Goal: Find specific fact: Find specific fact

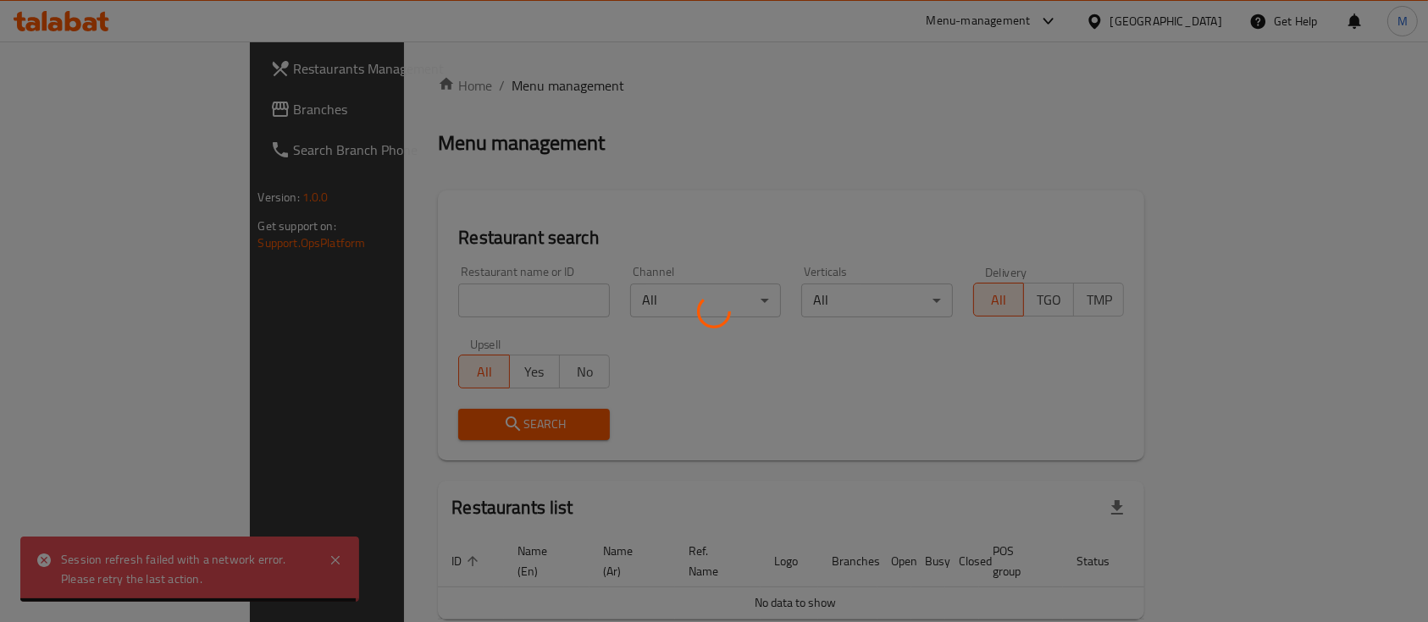
click at [434, 296] on div at bounding box center [714, 311] width 1428 height 622
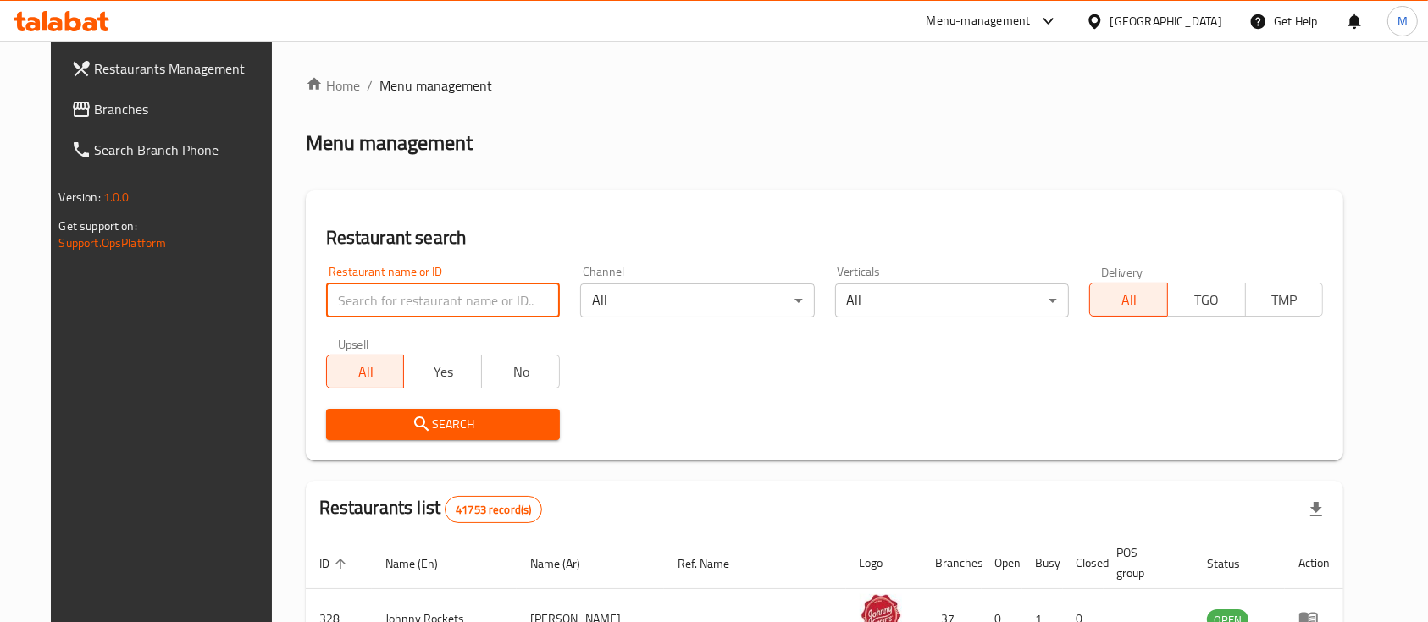
click at [434, 296] on input "search" at bounding box center [443, 301] width 234 height 34
paste input "689061"
type input "689061"
click button "Search" at bounding box center [443, 424] width 234 height 31
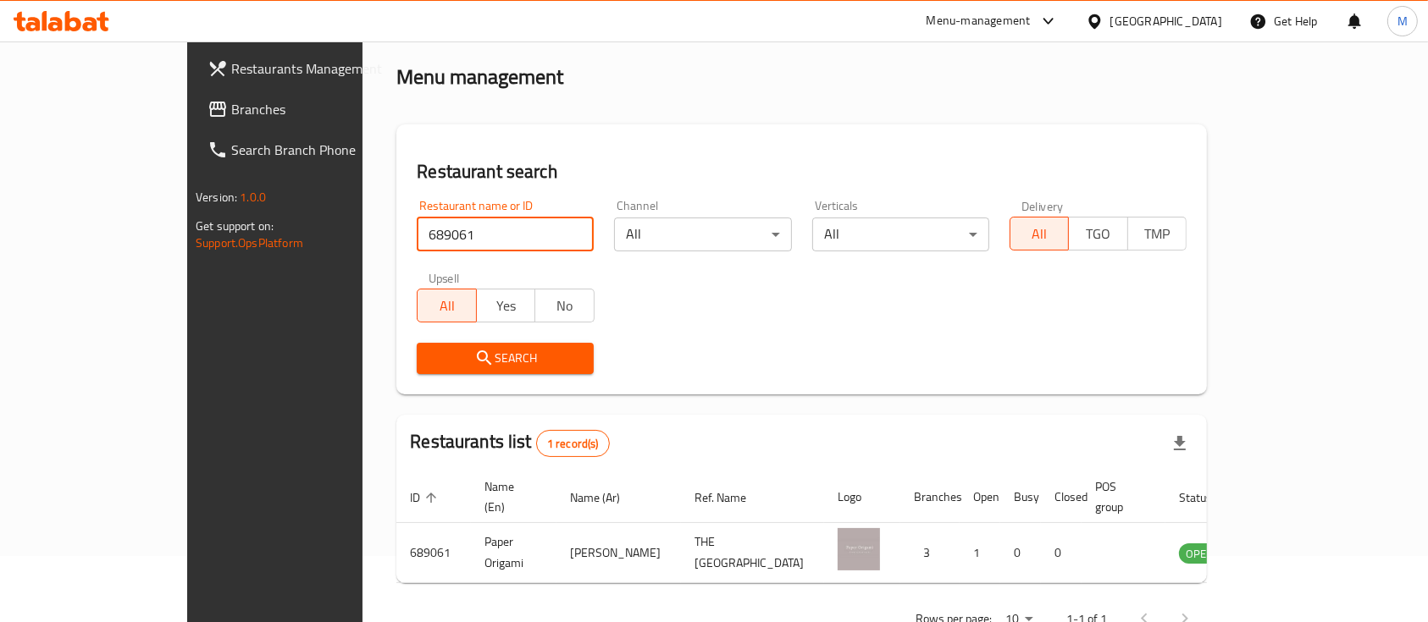
scroll to position [99, 0]
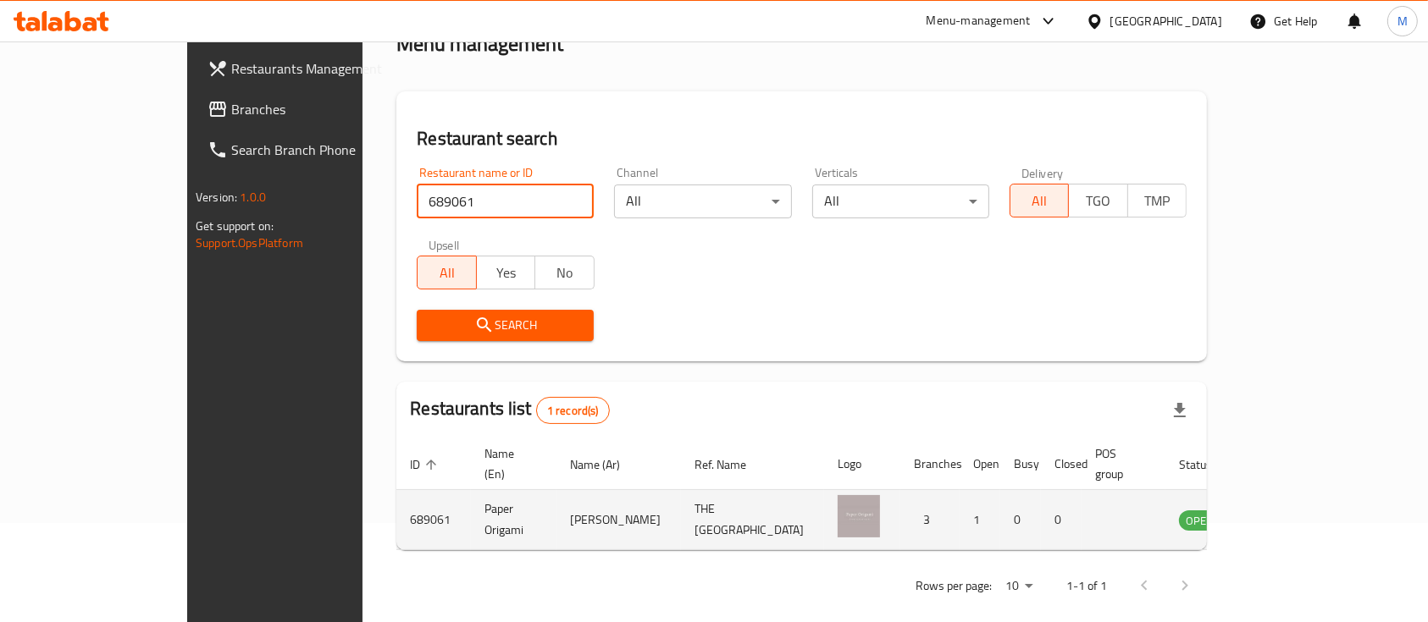
click at [471, 508] on td "Paper Origami" at bounding box center [514, 520] width 86 height 60
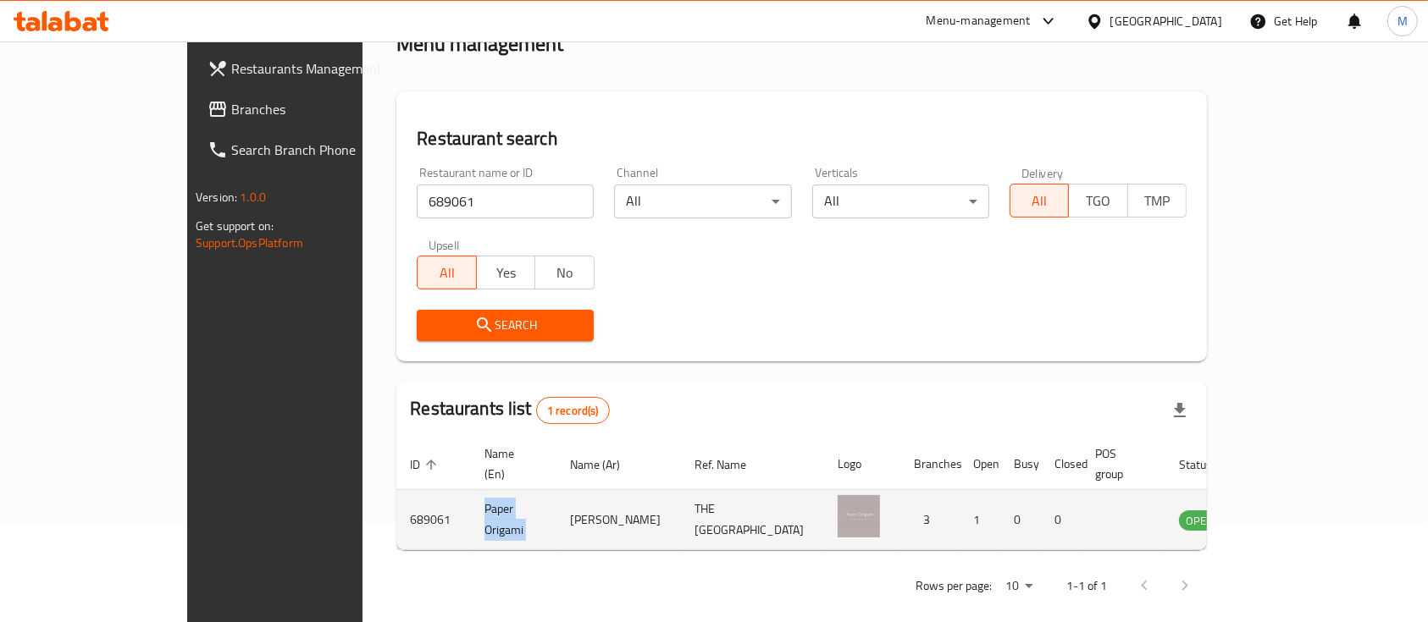
copy td "Paper Origami"
